Goal: Transaction & Acquisition: Subscribe to service/newsletter

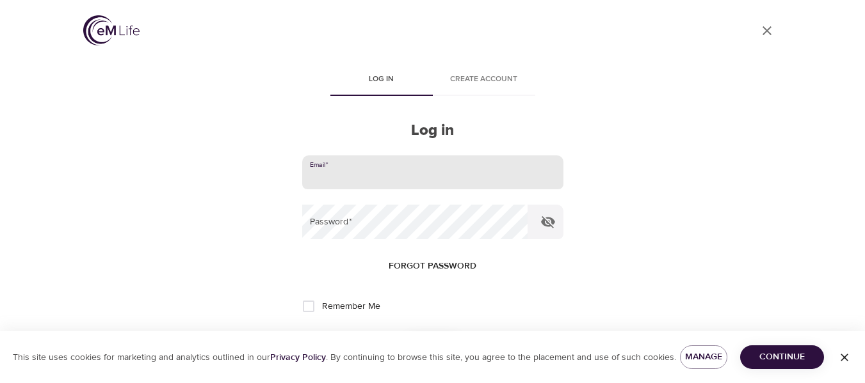
click at [376, 176] on input "email" at bounding box center [432, 173] width 261 height 35
type input "johnemac@cox.net"
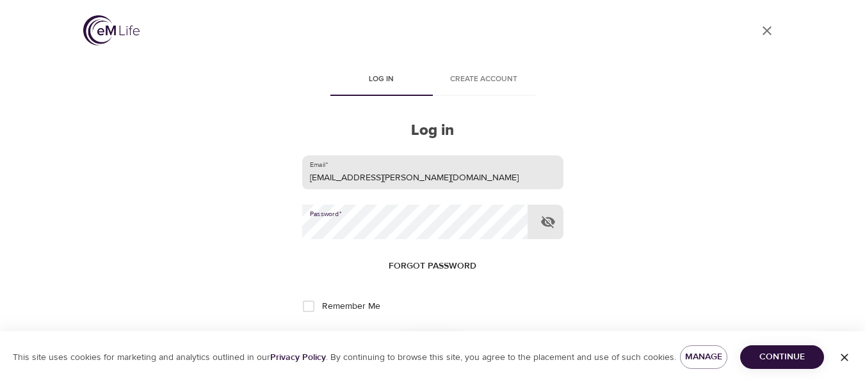
click at [401, 335] on button "Log in" at bounding box center [432, 348] width 63 height 27
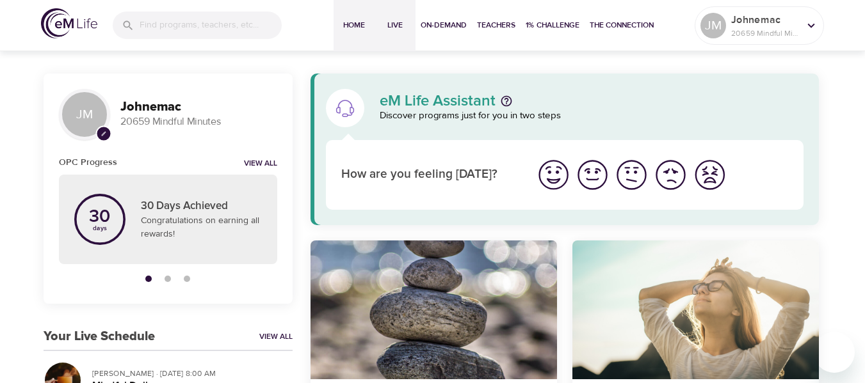
click at [396, 26] on span "Live" at bounding box center [395, 25] width 31 height 13
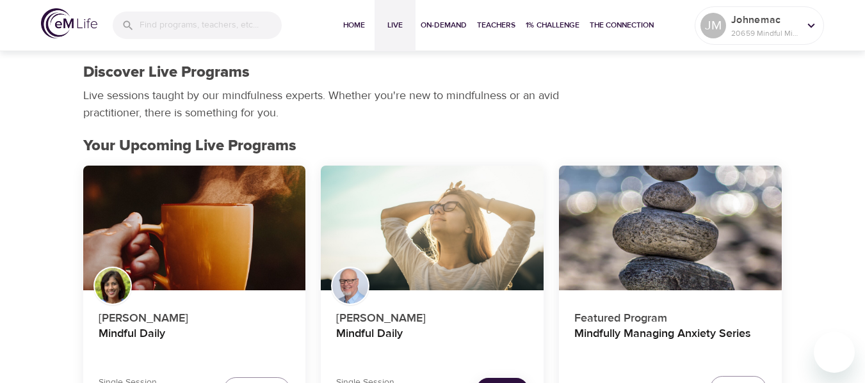
scroll to position [64, 0]
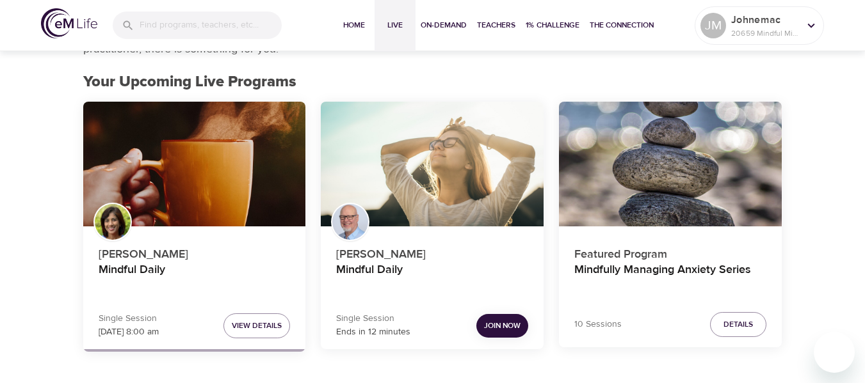
click at [508, 324] on span "Join Now" at bounding box center [502, 325] width 36 height 13
